Goal: Find specific page/section: Find specific page/section

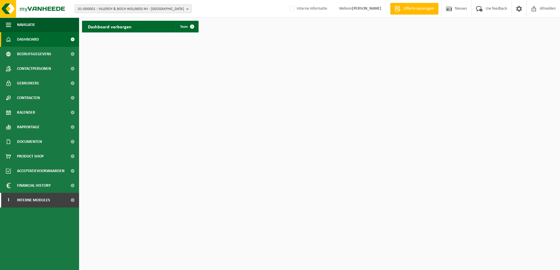
click at [188, 8] on b "button" at bounding box center [188, 9] width 5 height 8
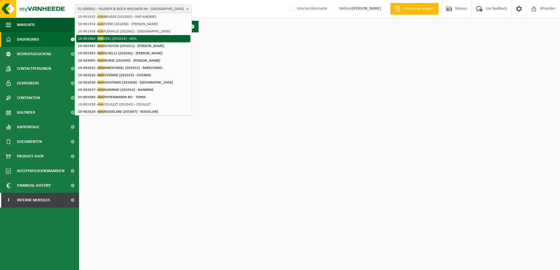
scroll to position [85, 0]
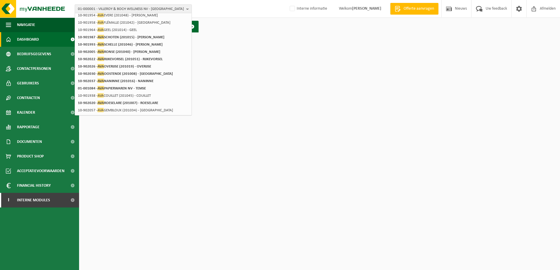
type input "AVA"
click at [130, 74] on strong "10-902030 - AVA OOSTENDE (201008) - OOSTENDE" at bounding box center [125, 73] width 95 height 4
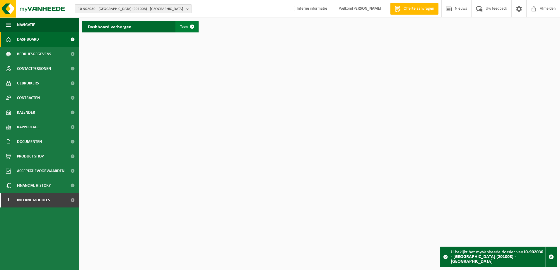
click at [191, 25] on span at bounding box center [192, 27] width 12 height 12
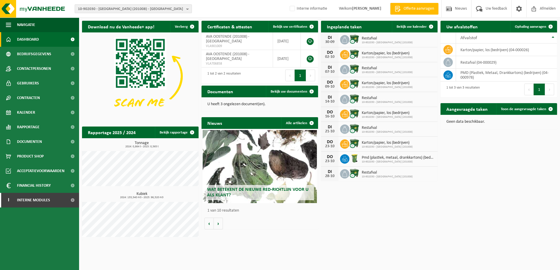
click at [187, 9] on b "button" at bounding box center [188, 9] width 5 height 8
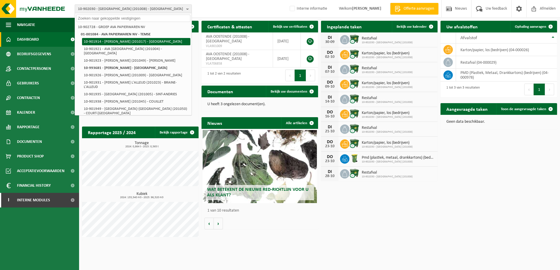
click at [123, 41] on li "10-901914 - [PERSON_NAME] (201017) - [GEOGRAPHIC_DATA]" at bounding box center [136, 41] width 108 height 7
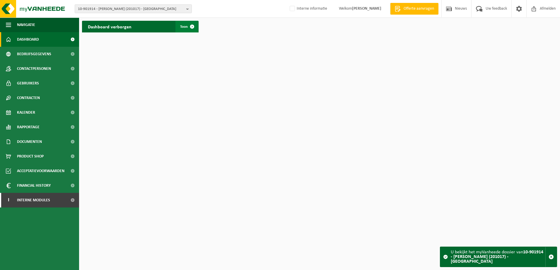
click at [190, 27] on span at bounding box center [192, 27] width 12 height 12
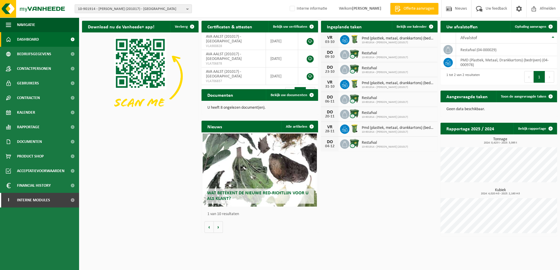
click at [188, 6] on b "button" at bounding box center [188, 9] width 5 height 8
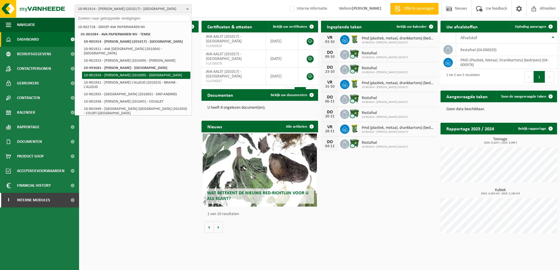
click at [143, 72] on li "10-901926 - AVA BOORTMEERBEEK (201009) - BOORTMEERBEEK" at bounding box center [136, 75] width 108 height 7
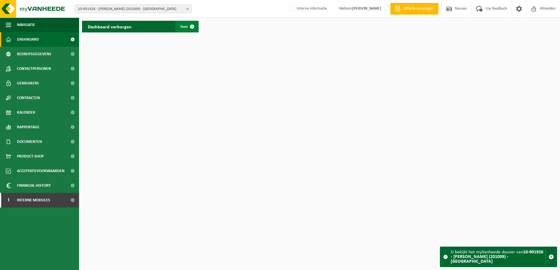
click at [191, 26] on span at bounding box center [192, 27] width 12 height 12
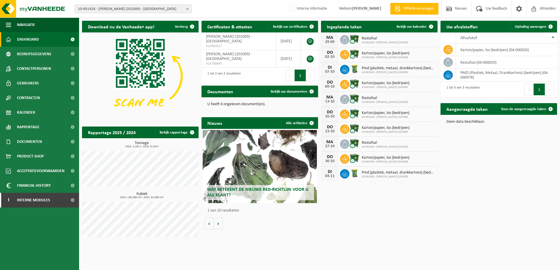
click at [188, 8] on b "button" at bounding box center [188, 9] width 5 height 8
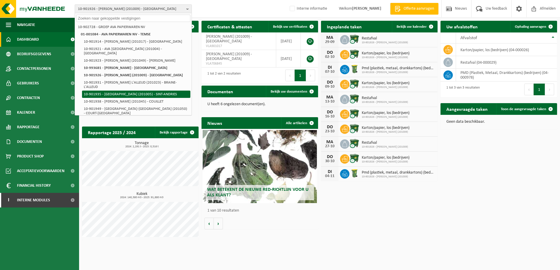
click at [120, 91] on li "10-901935 - [GEOGRAPHIC_DATA] (201005) - SINT-ANDRIES" at bounding box center [136, 94] width 108 height 7
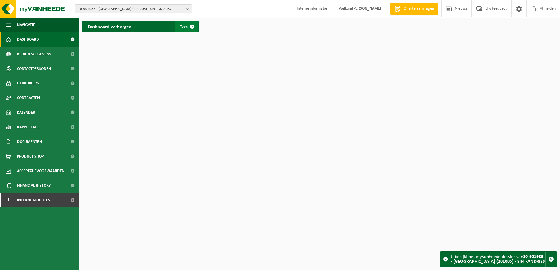
click at [191, 25] on span at bounding box center [192, 27] width 12 height 12
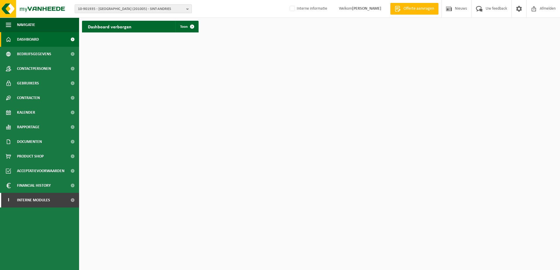
click at [187, 8] on b "button" at bounding box center [188, 9] width 5 height 8
type input "middelpunt"
click at [126, 28] on span "MIDDELPUNT" at bounding box center [119, 27] width 21 height 4
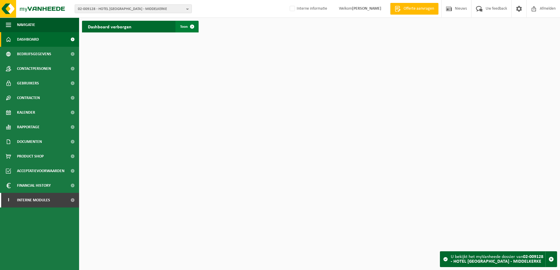
click at [194, 26] on span at bounding box center [192, 27] width 12 height 12
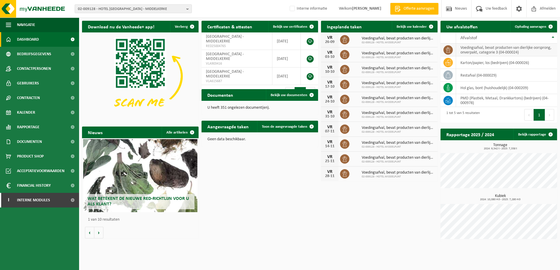
click at [497, 51] on td "voedingsafval, bevat producten van dierlijke oorsprong, onverpakt, categorie 3 …" at bounding box center [506, 50] width 101 height 13
